Goal: Transaction & Acquisition: Book appointment/travel/reservation

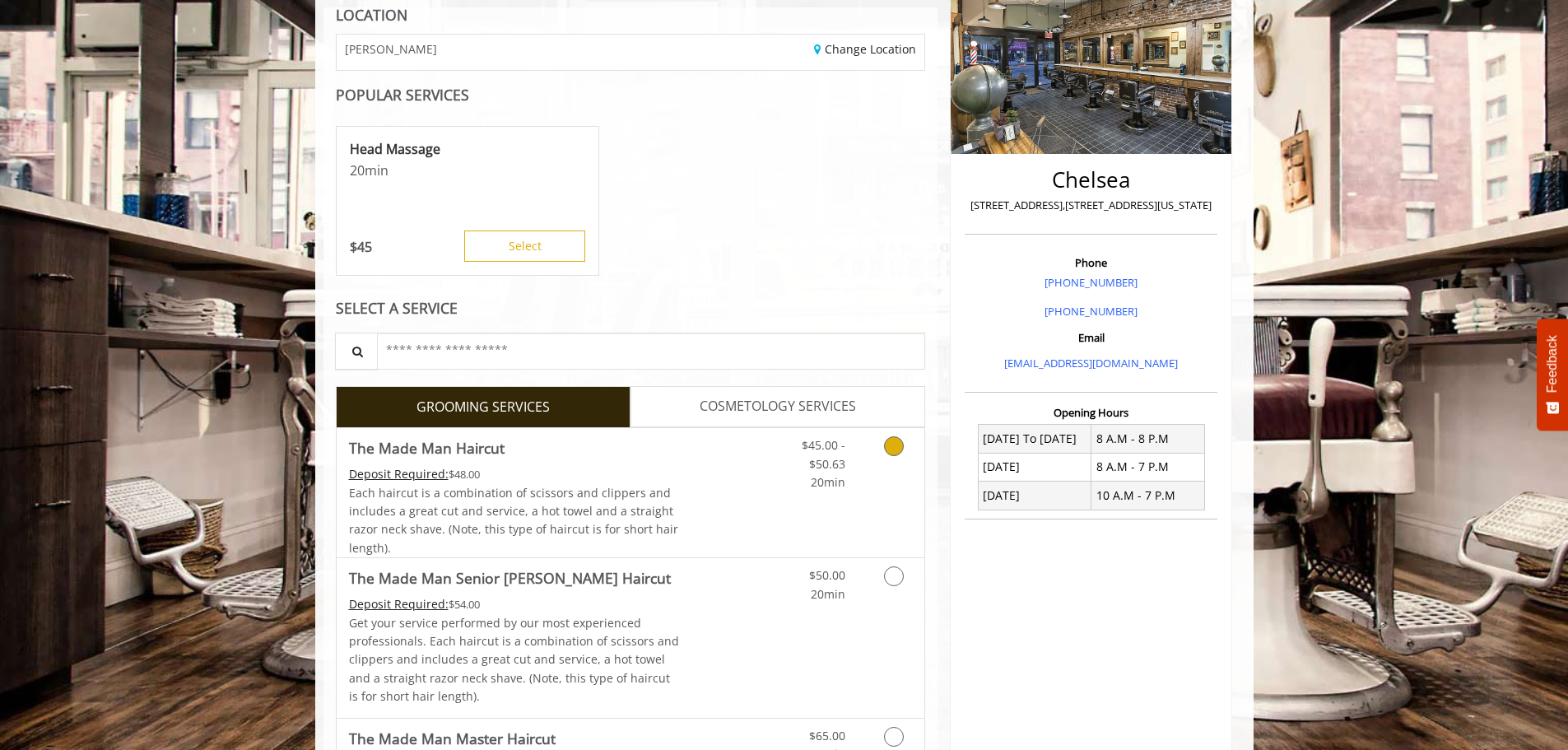
click at [894, 456] on link "Grooming services" at bounding box center [891, 460] width 42 height 63
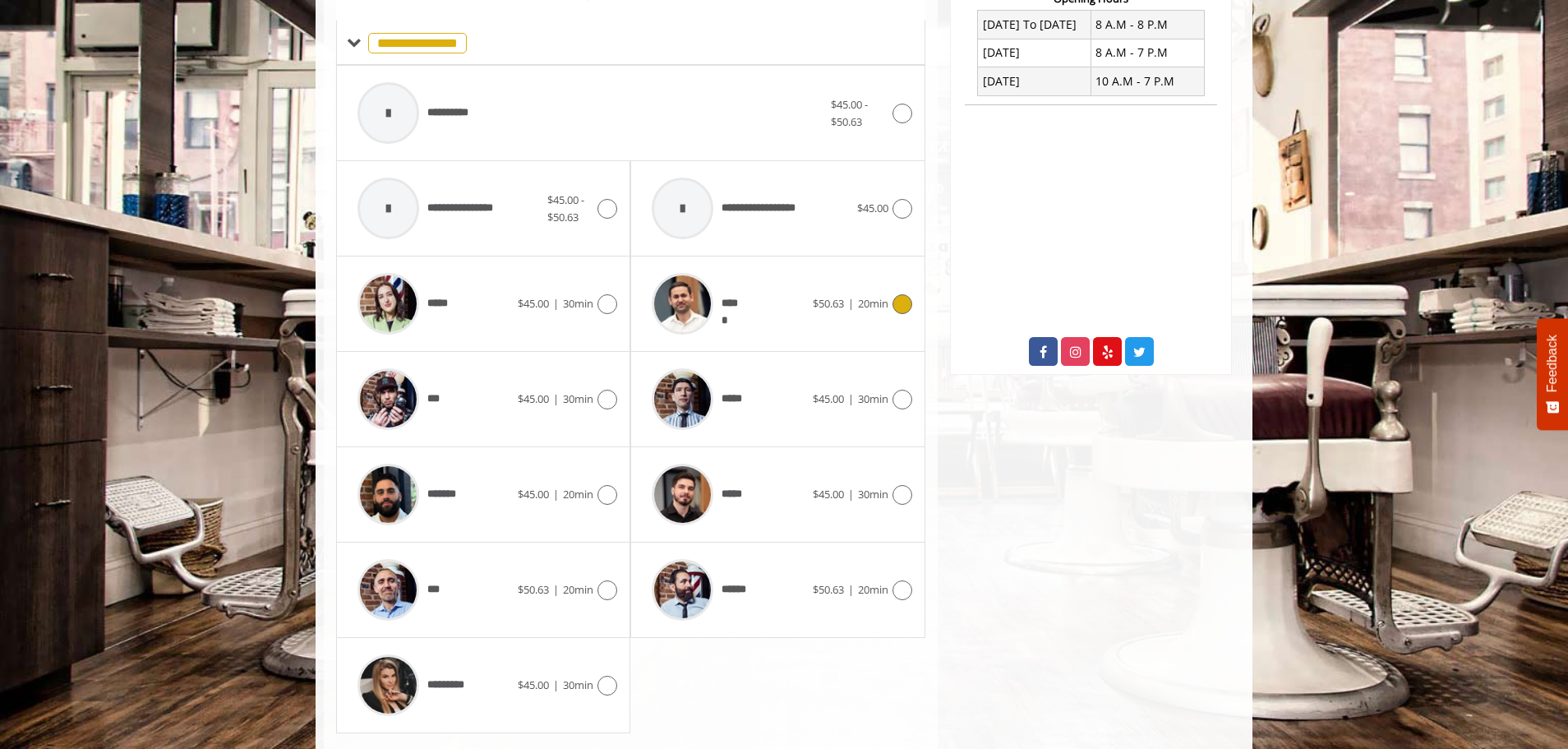
scroll to position [702, 0]
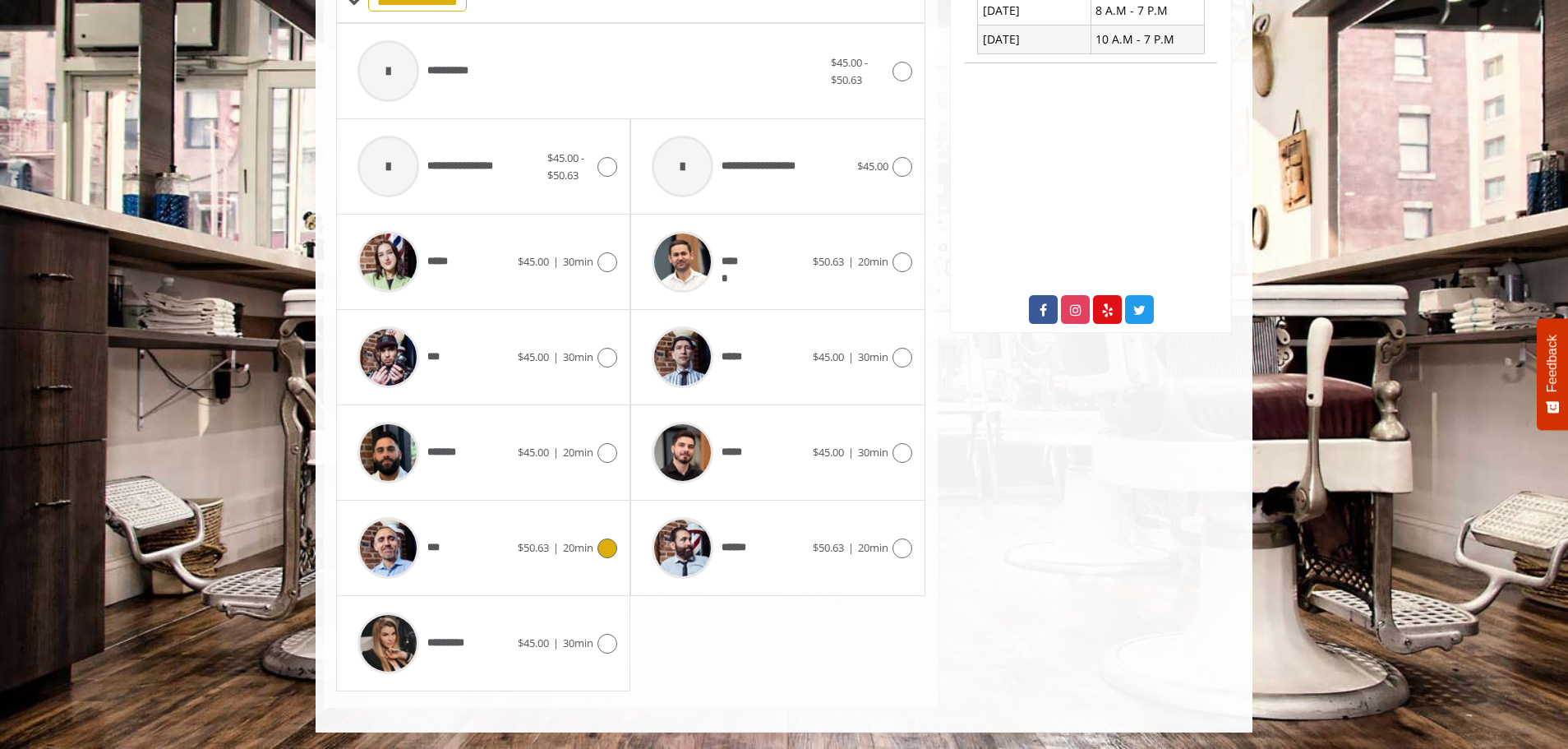
click at [614, 547] on icon at bounding box center [608, 548] width 20 height 20
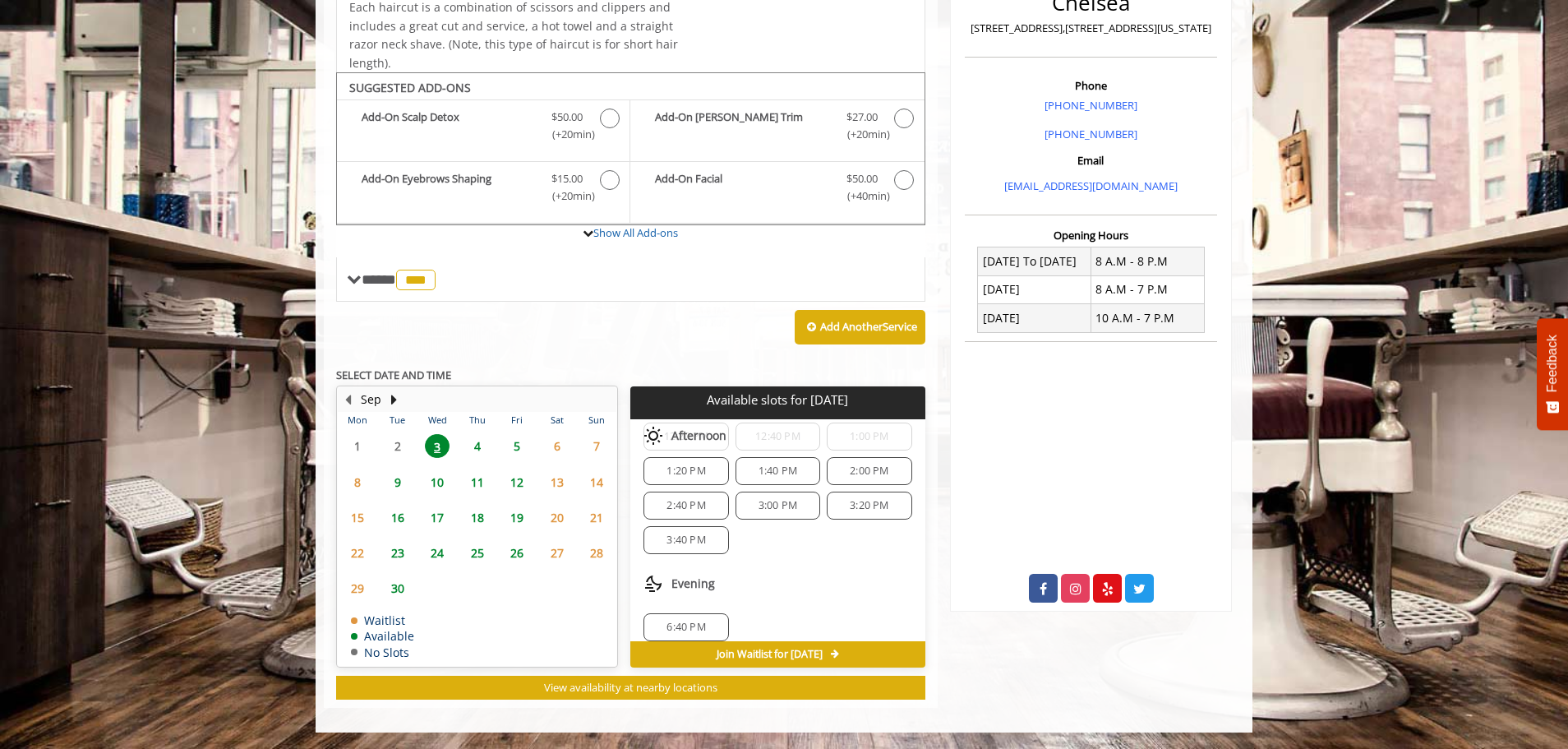
scroll to position [178, 0]
click at [519, 439] on span "5" at bounding box center [516, 446] width 24 height 24
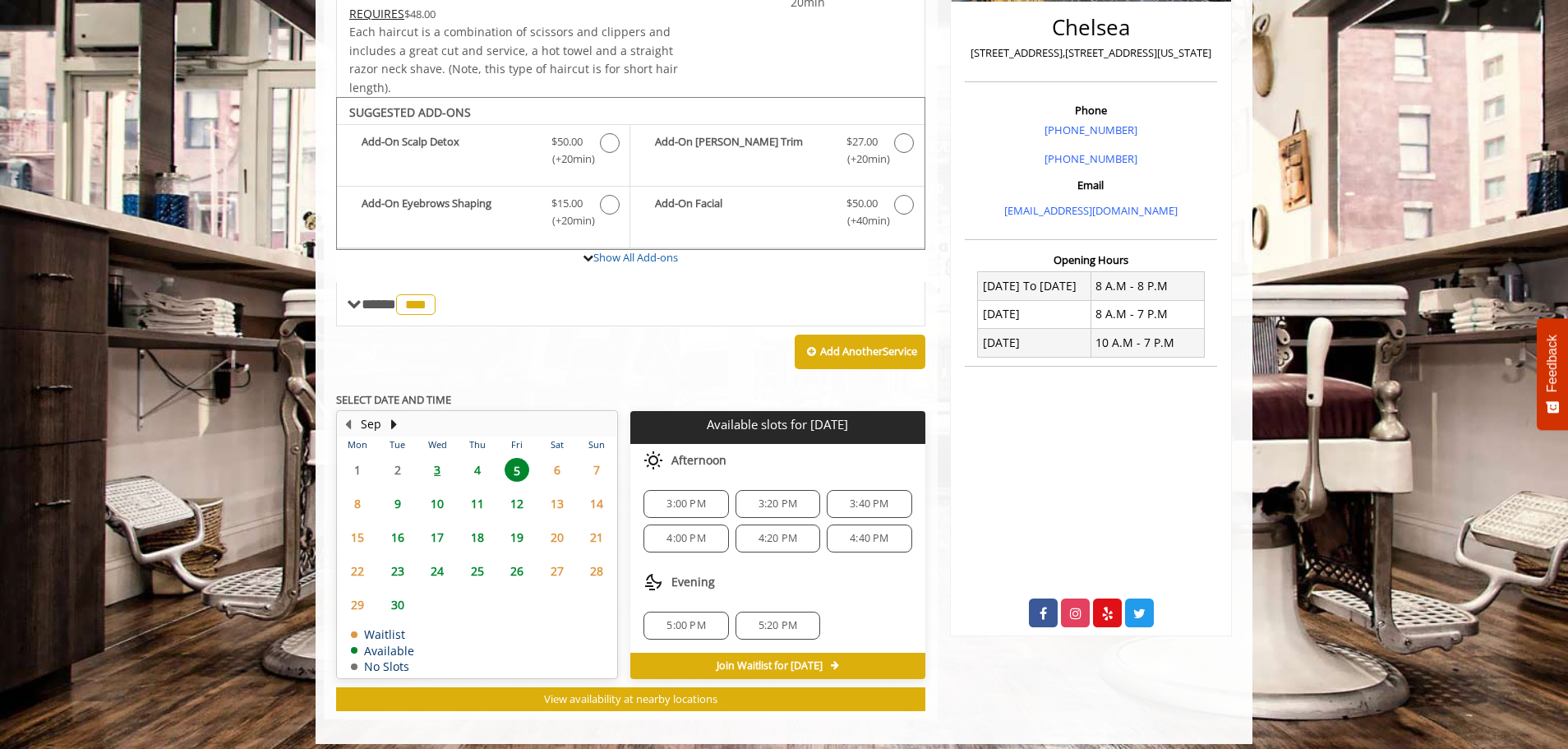
scroll to position [410, 0]
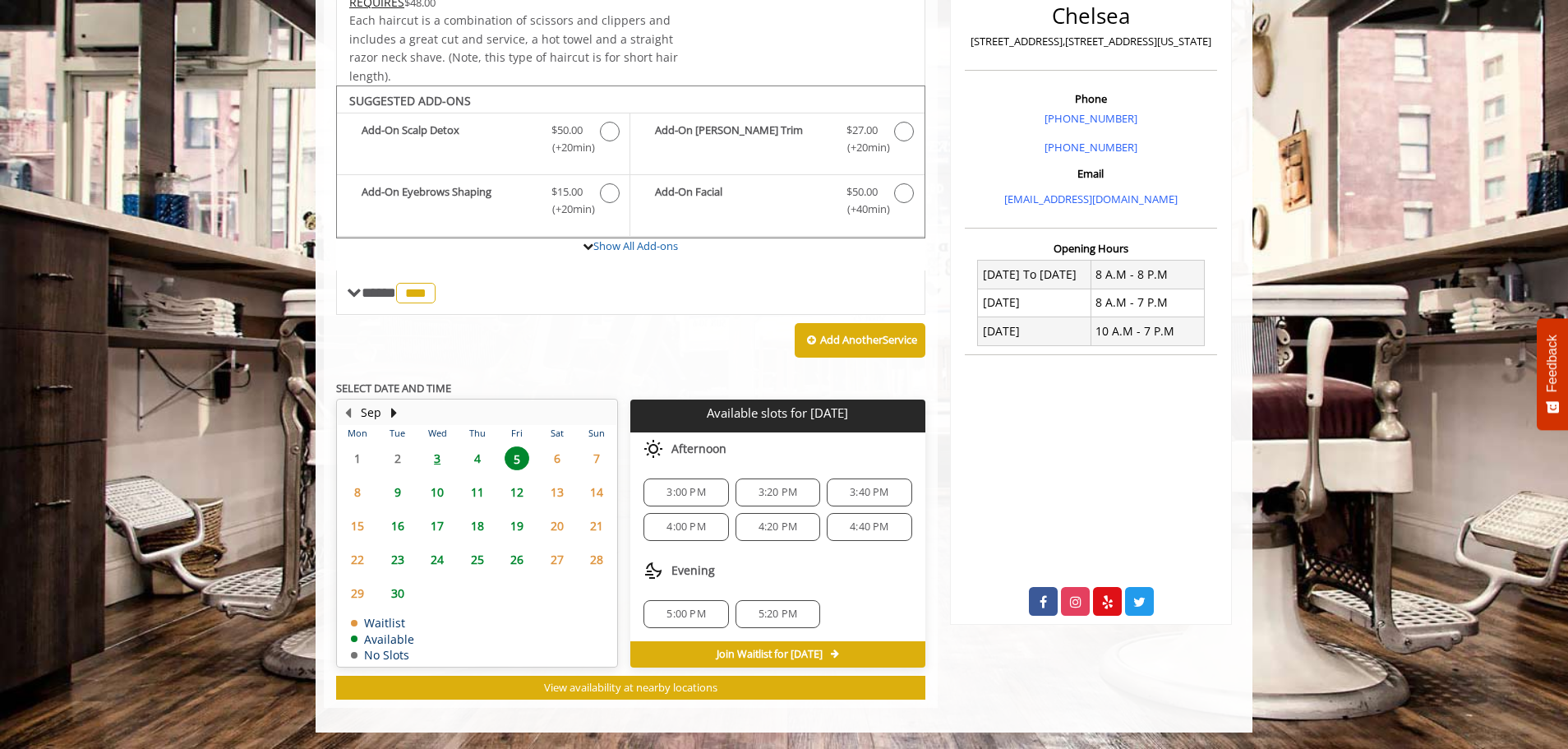
click at [438, 457] on span "3" at bounding box center [437, 458] width 24 height 24
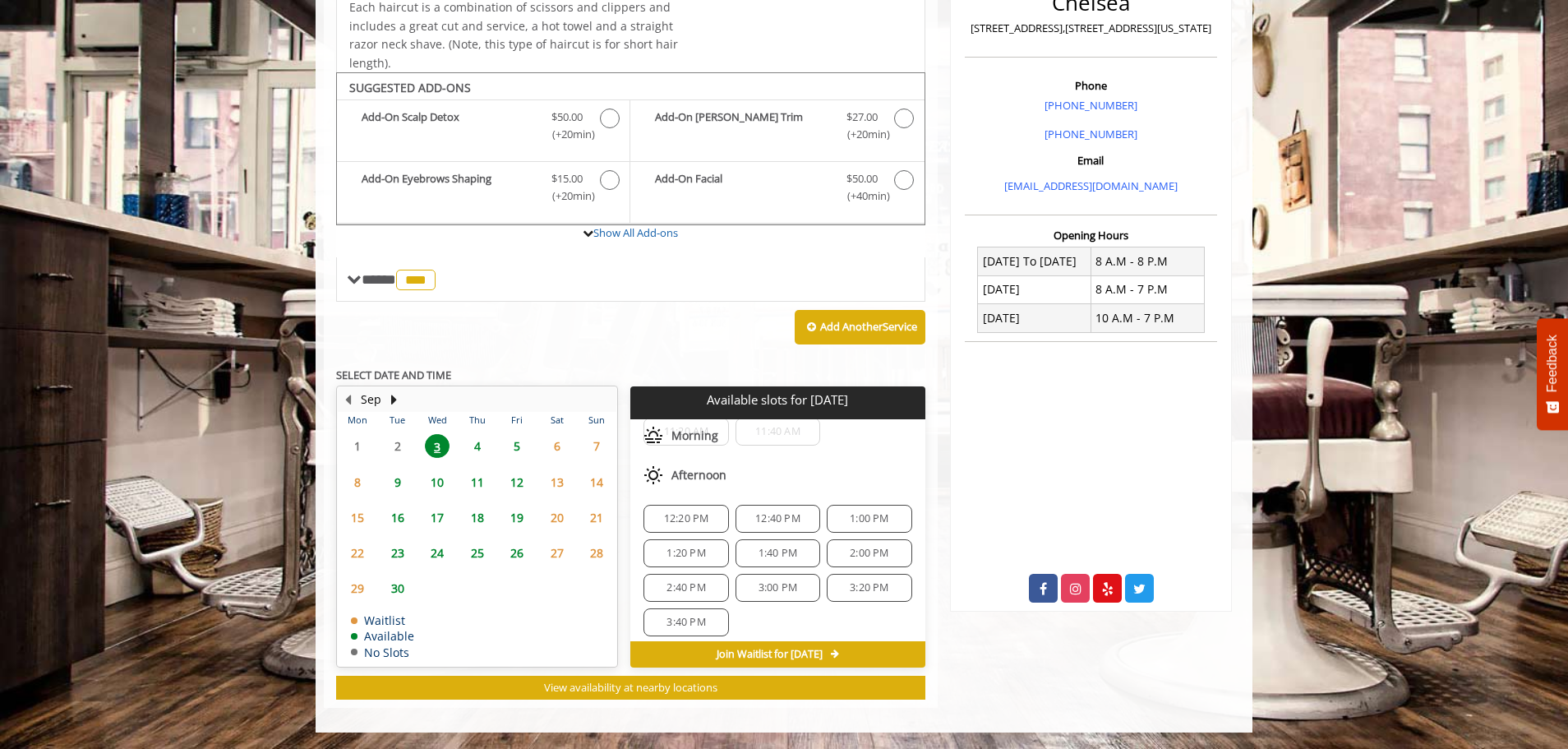
scroll to position [164, 0]
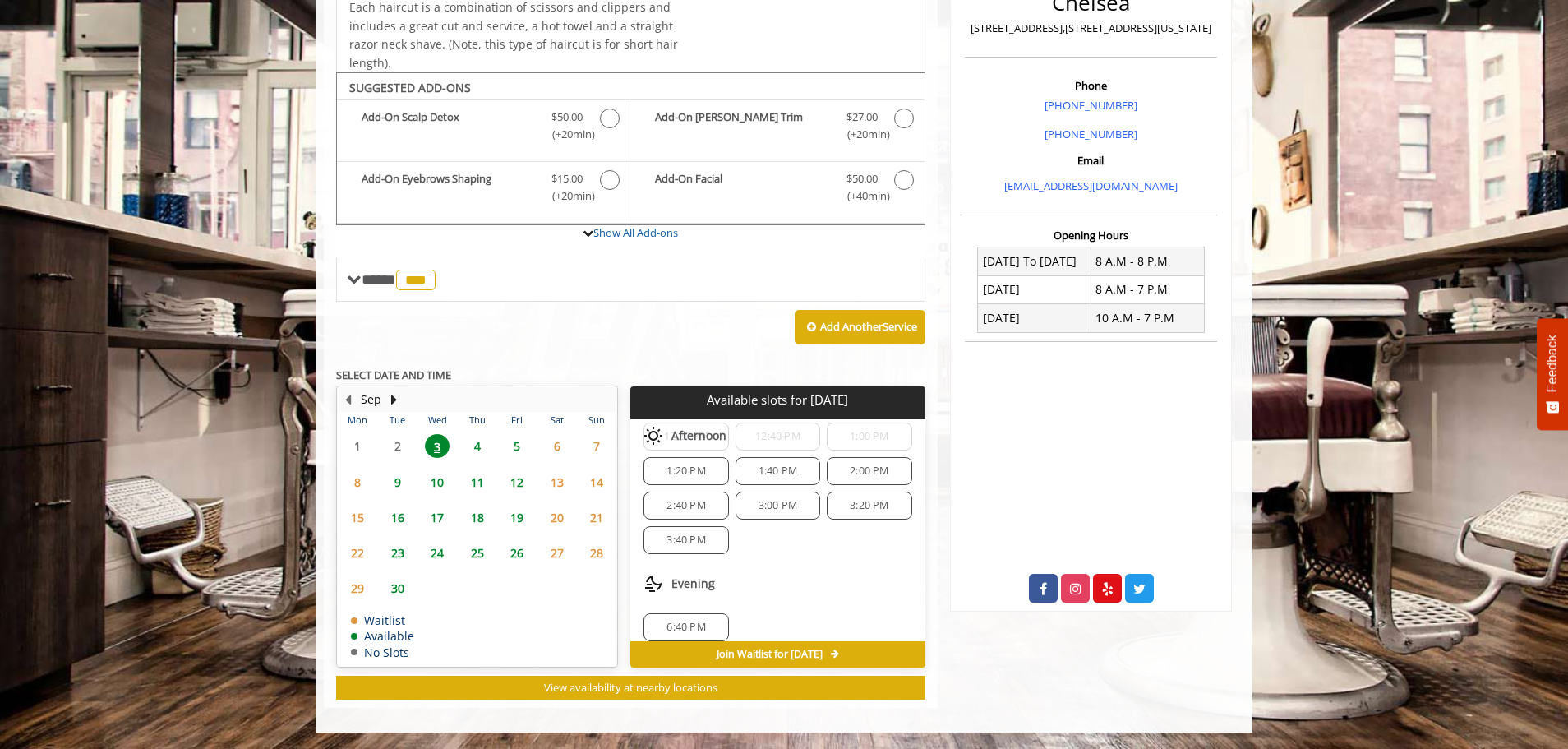
click at [811, 559] on div "12:20 PM 12:40 PM 1:00 PM 1:20 PM 1:40 PM 2:00 PM 2:40 PM 3:00 PM 3:20 PM 3:40 …" at bounding box center [777, 488] width 294 height 158
